Goal: Task Accomplishment & Management: Use online tool/utility

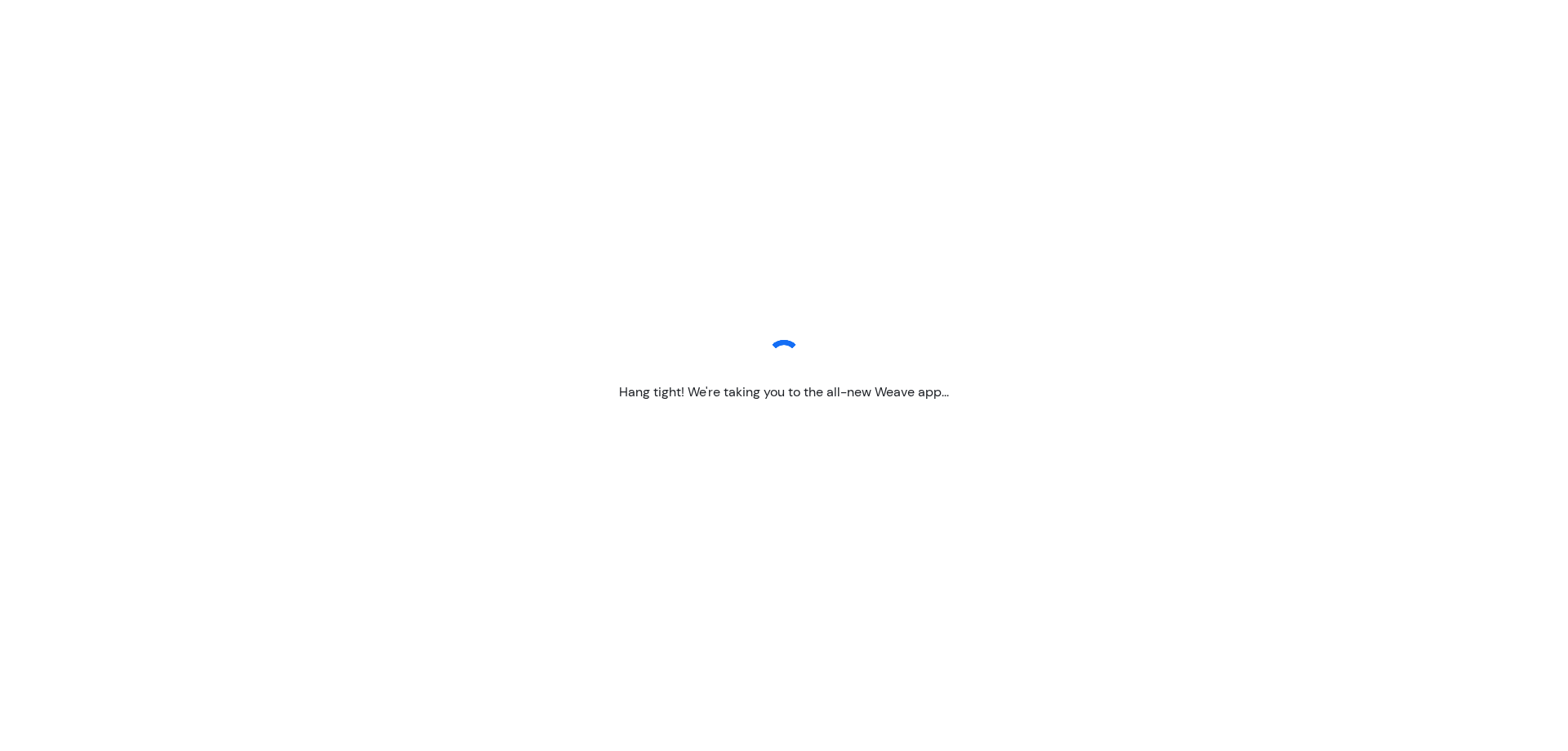
click at [675, 377] on div "Hang tight! We're taking you to the all-new Weave app..." at bounding box center [784, 376] width 1568 height 751
